Goal: Transaction & Acquisition: Obtain resource

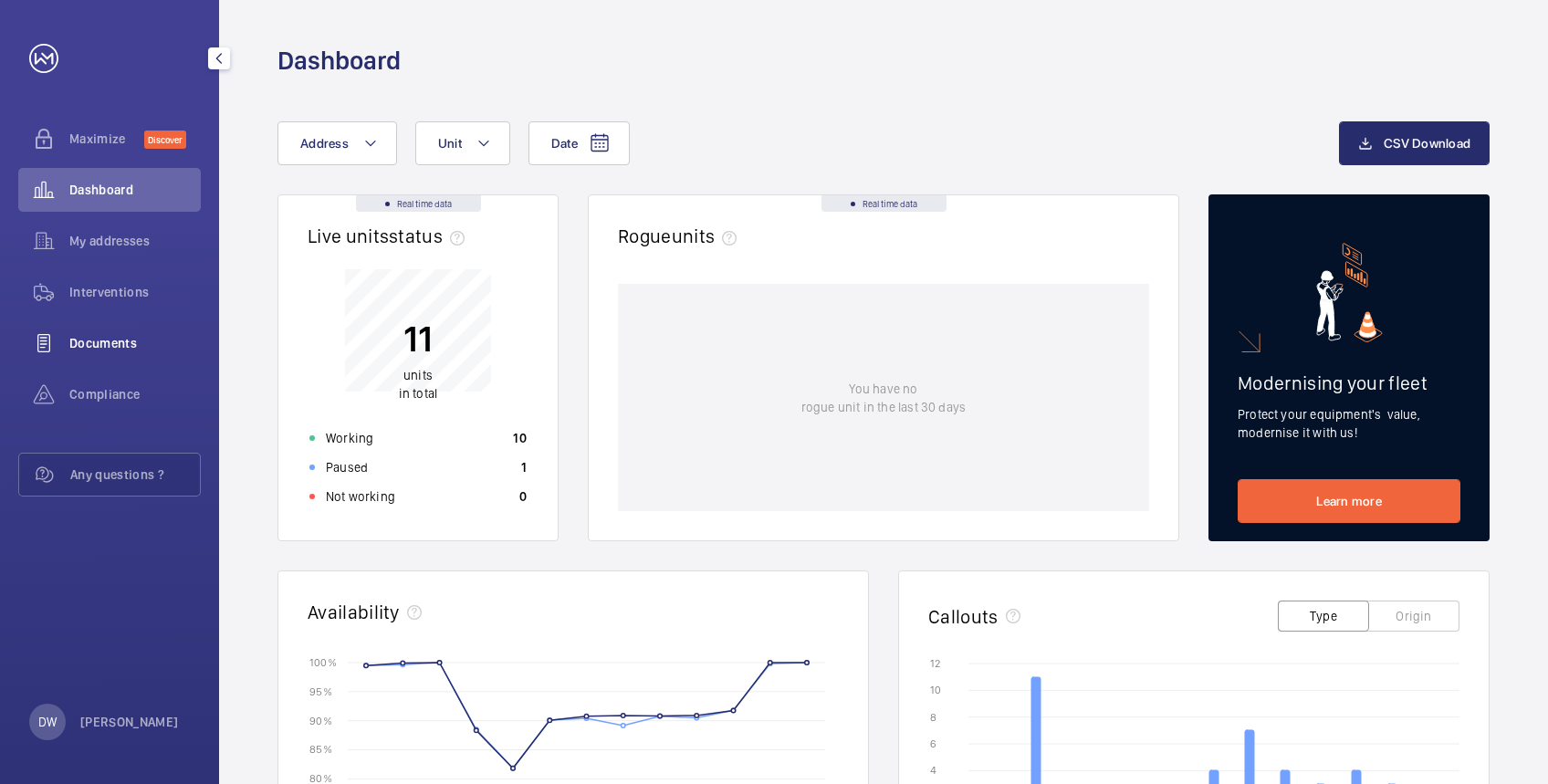
click at [95, 335] on span "Documents" at bounding box center [135, 342] width 131 height 18
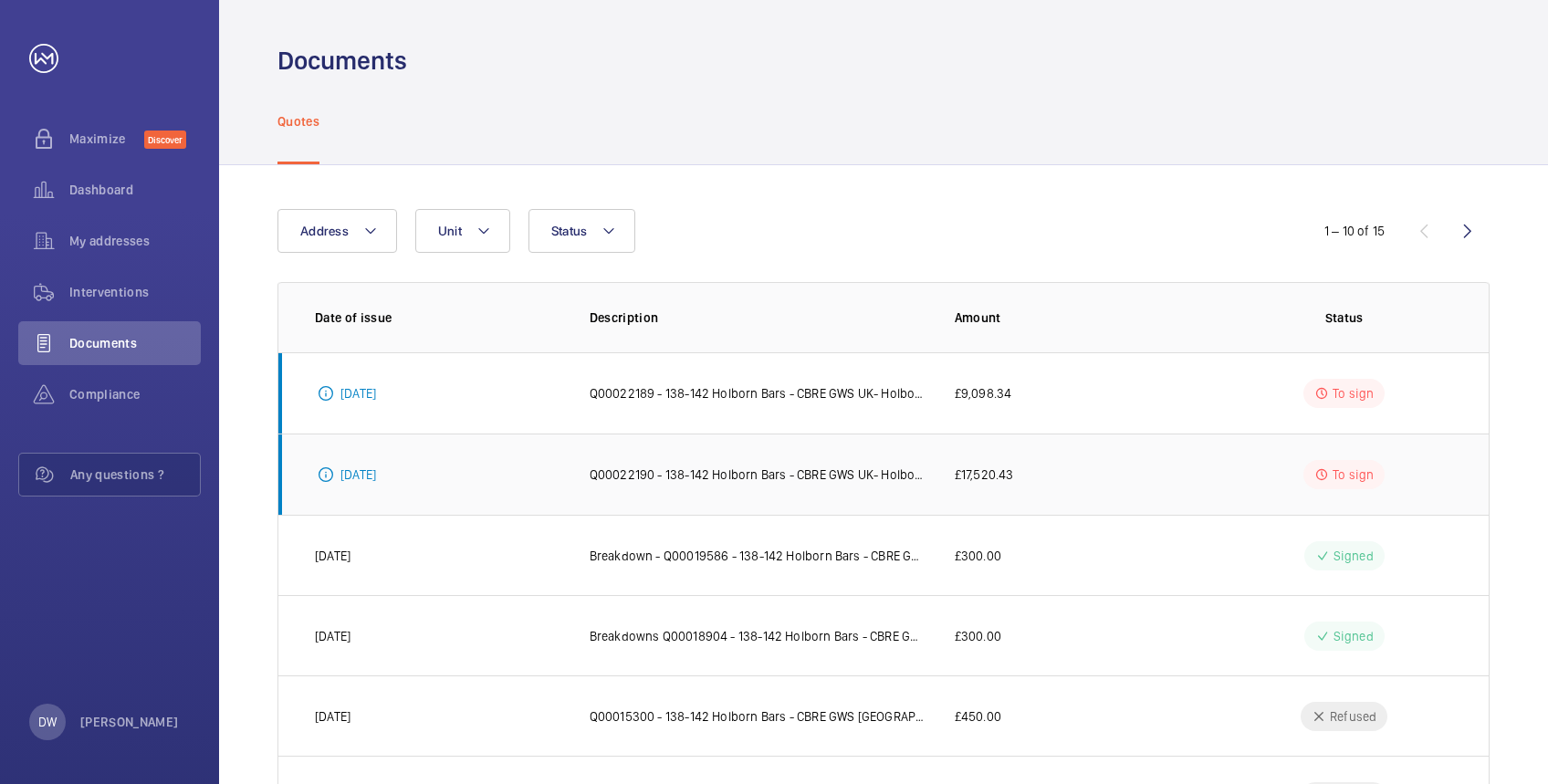
click at [718, 468] on p "Q00022190 - 138-142 Holborn Bars - CBRE GWS UK- Holborn Bars - Diverter works -…" at bounding box center [757, 474] width 336 height 18
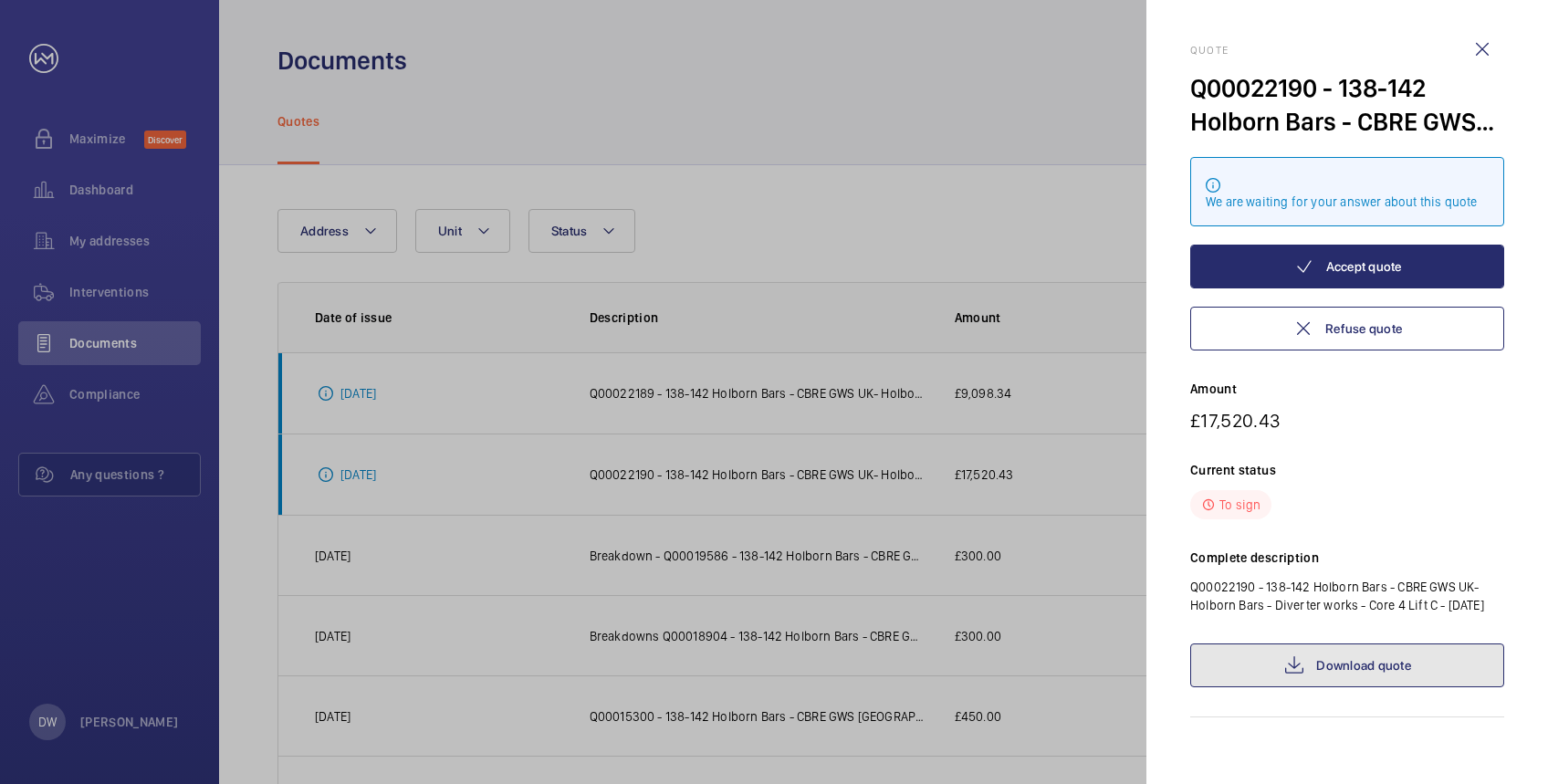
click at [1297, 676] on mat-icon at bounding box center [1294, 664] width 22 height 22
click at [841, 211] on div at bounding box center [774, 392] width 1548 height 784
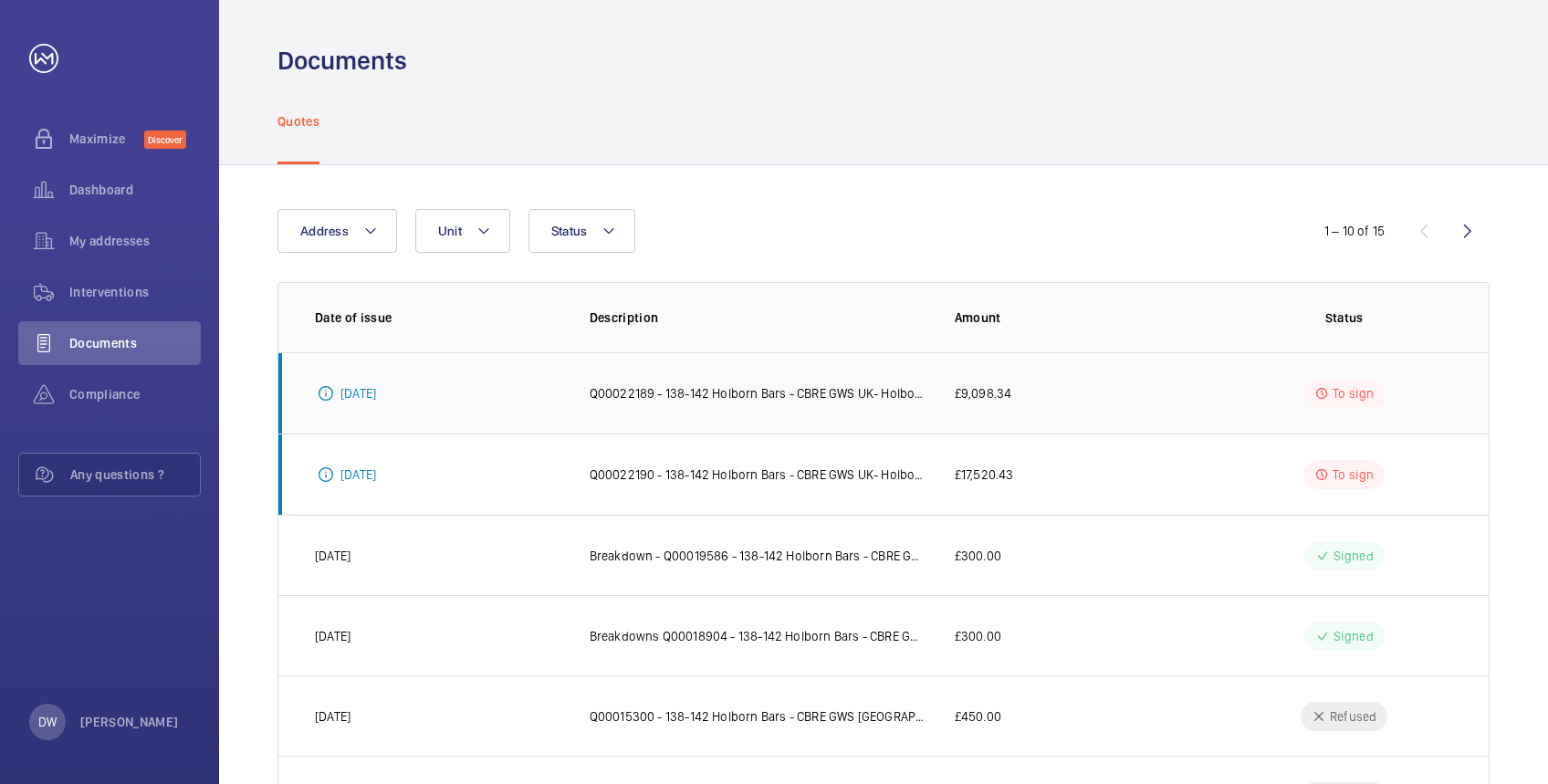
click at [1186, 407] on td "£9,098.34" at bounding box center [1066, 392] width 282 height 81
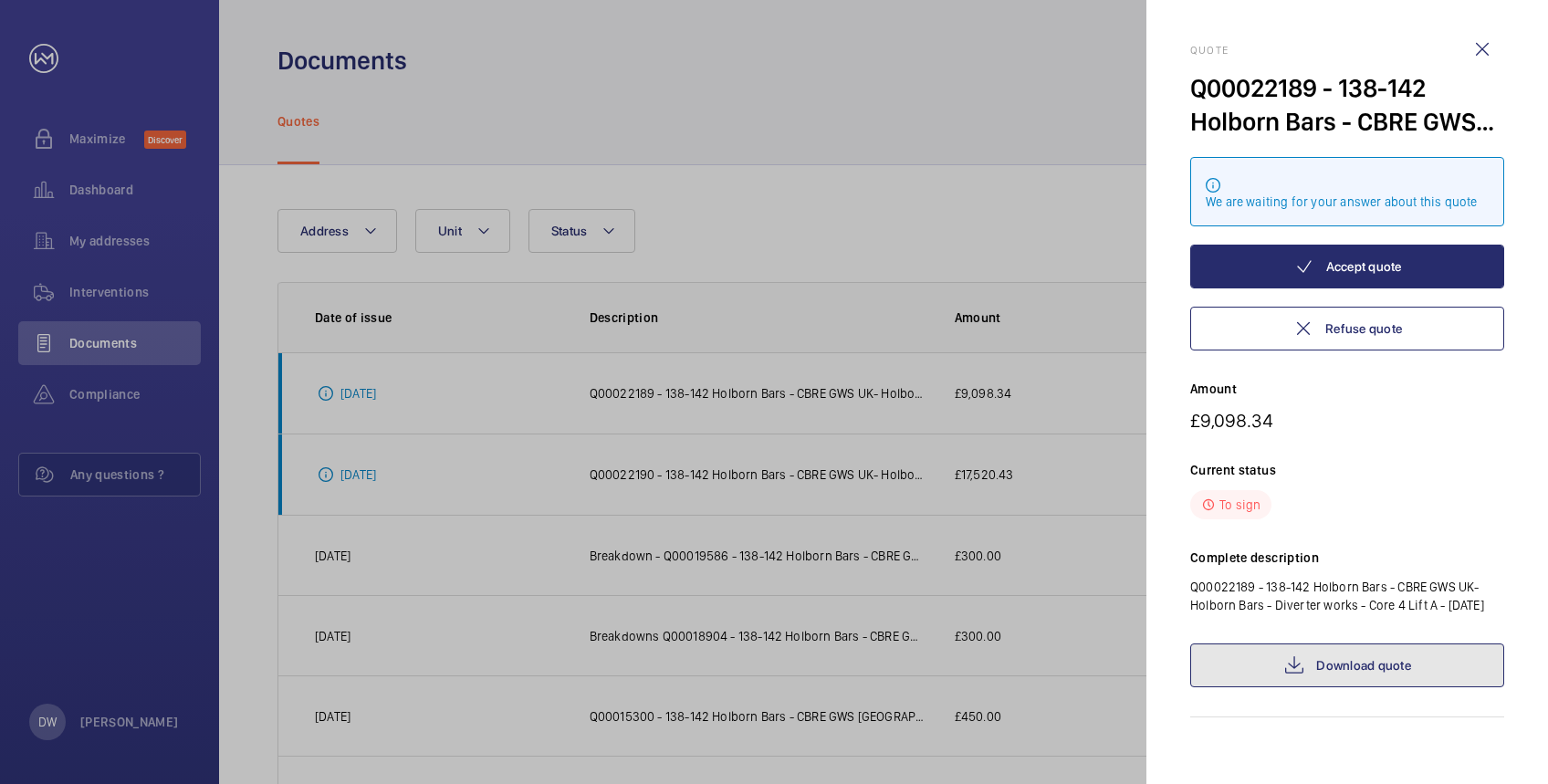
click at [1326, 657] on link "Download quote" at bounding box center [1347, 665] width 314 height 44
click at [1051, 161] on div at bounding box center [774, 392] width 1548 height 784
